Goal: Information Seeking & Learning: Learn about a topic

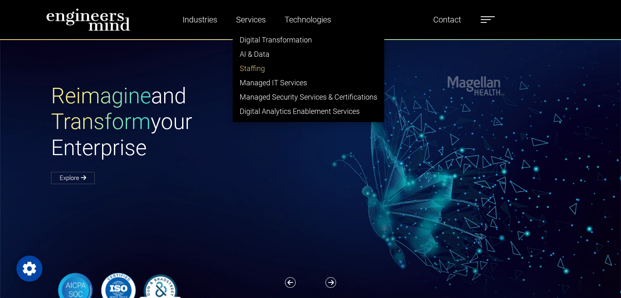
click at [260, 67] on link "Staffing" at bounding box center [308, 68] width 151 height 14
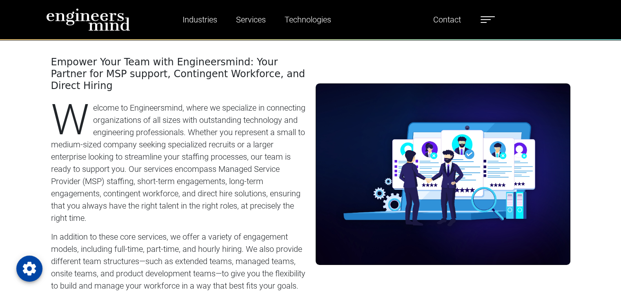
scroll to position [368, 0]
